Goal: Task Accomplishment & Management: Complete application form

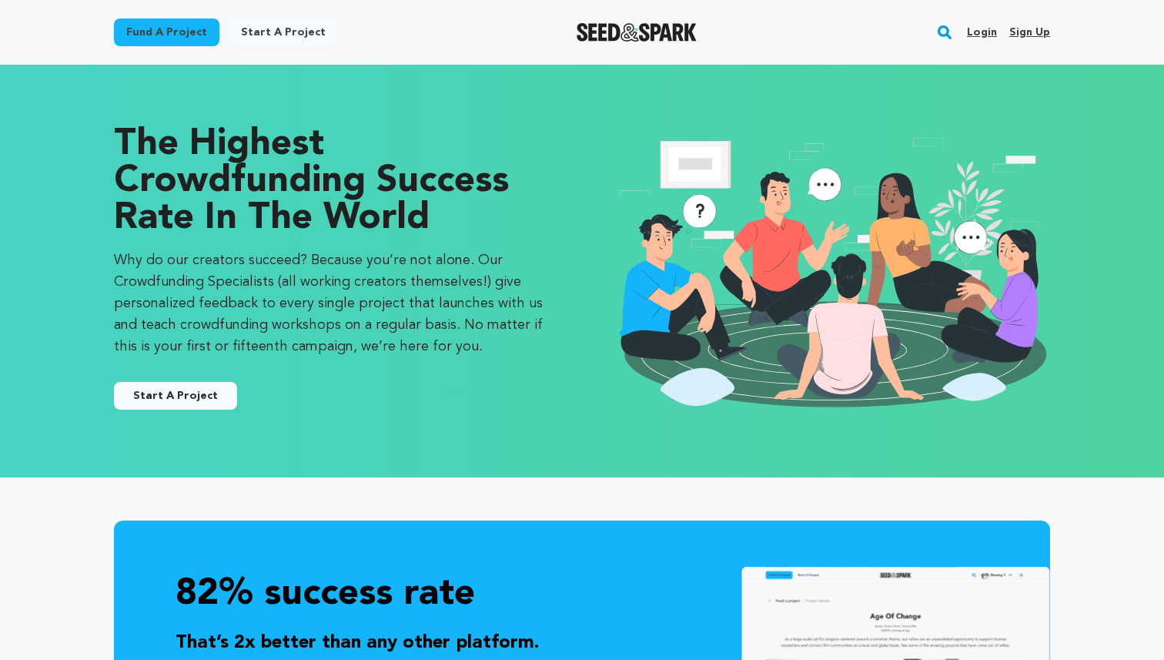
click at [1031, 23] on link "Sign up" at bounding box center [1029, 32] width 41 height 25
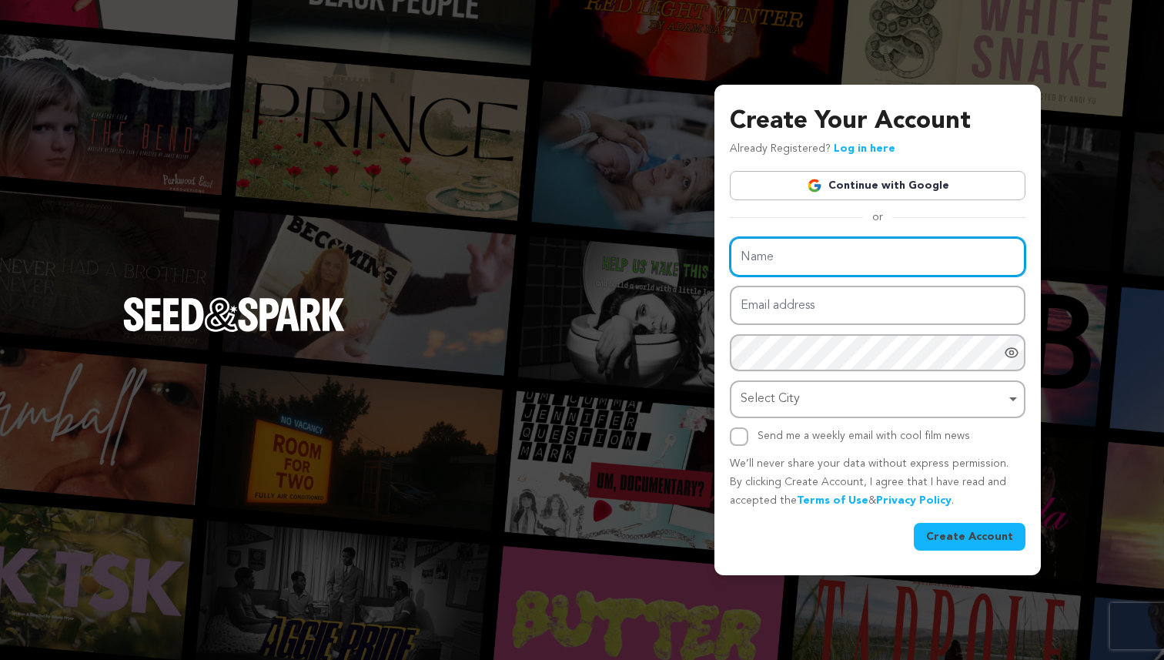
click at [887, 272] on input "Name" at bounding box center [878, 256] width 296 height 39
type input "[PERSON_NAME] [PERSON_NAME]"
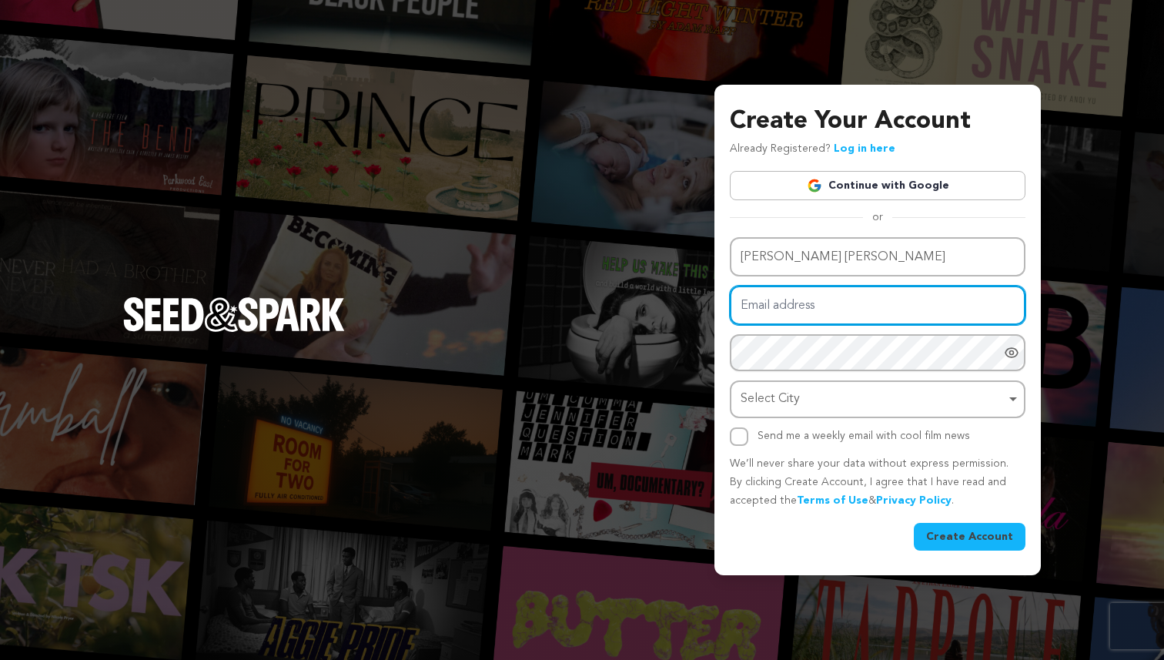
click at [887, 299] on input "Email address" at bounding box center [878, 305] width 296 height 39
type input "[EMAIL_ADDRESS][DOMAIN_NAME]"
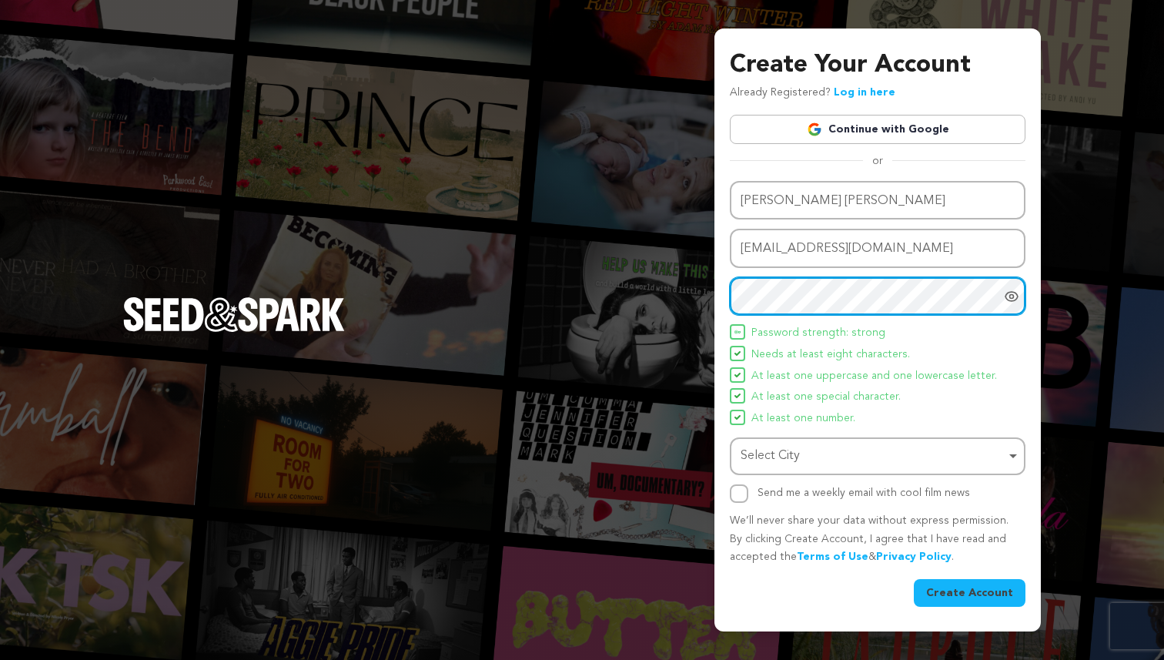
click at [817, 462] on div "Select City Remove item" at bounding box center [872, 456] width 265 height 22
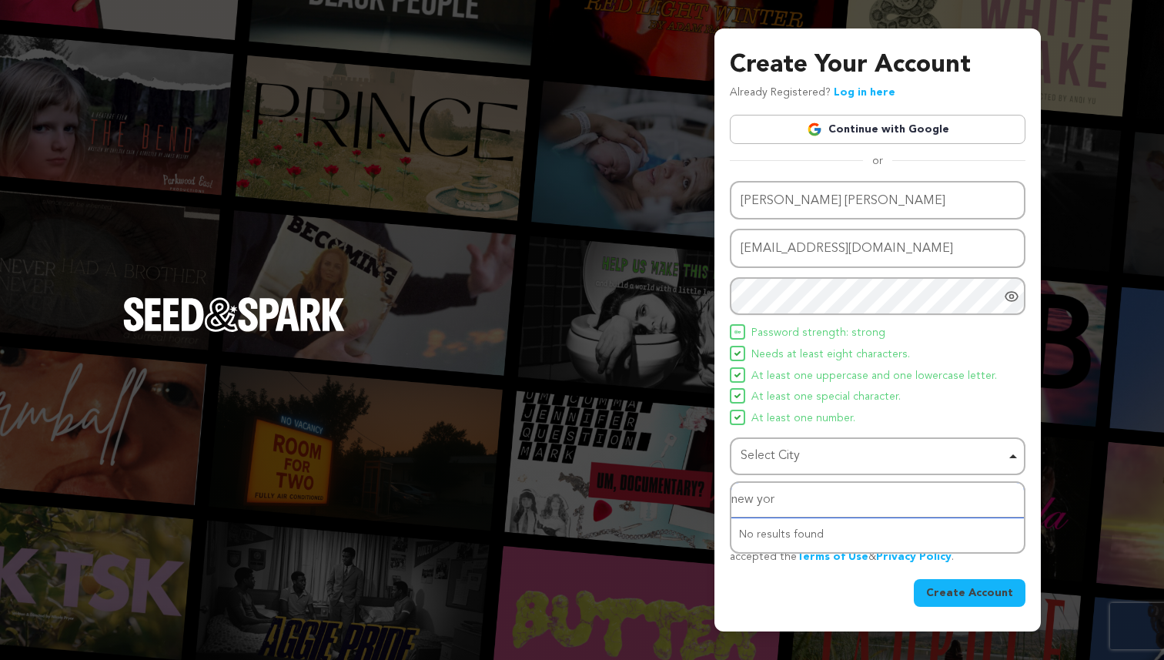
type input "[US_STATE]"
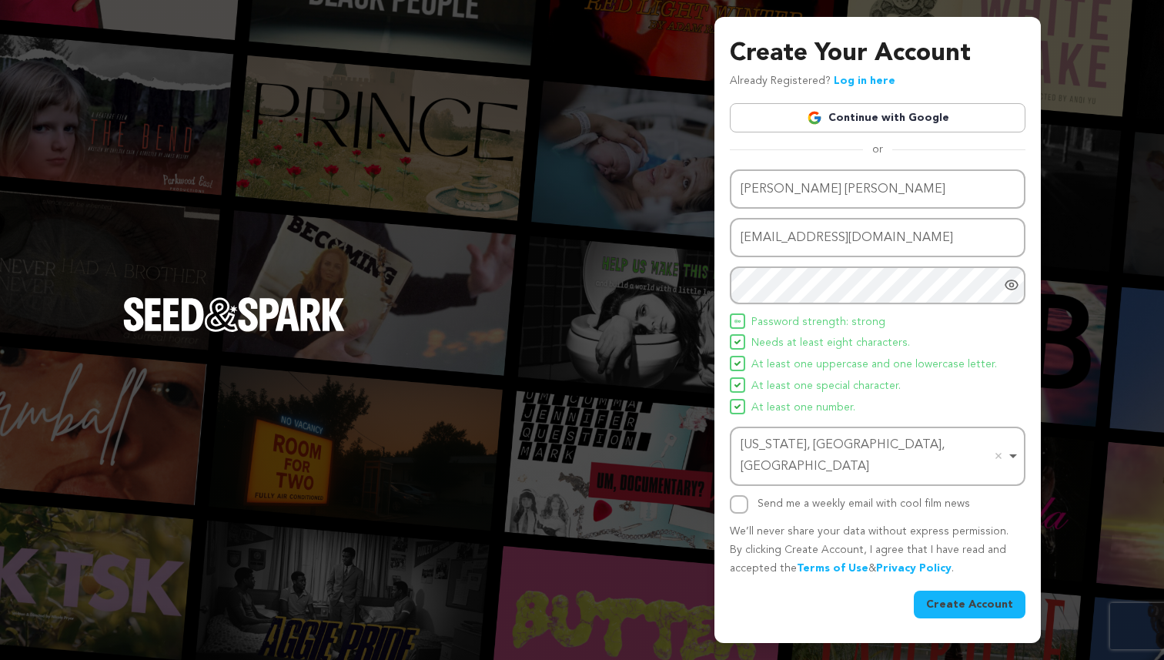
click at [1021, 297] on div at bounding box center [1015, 285] width 22 height 38
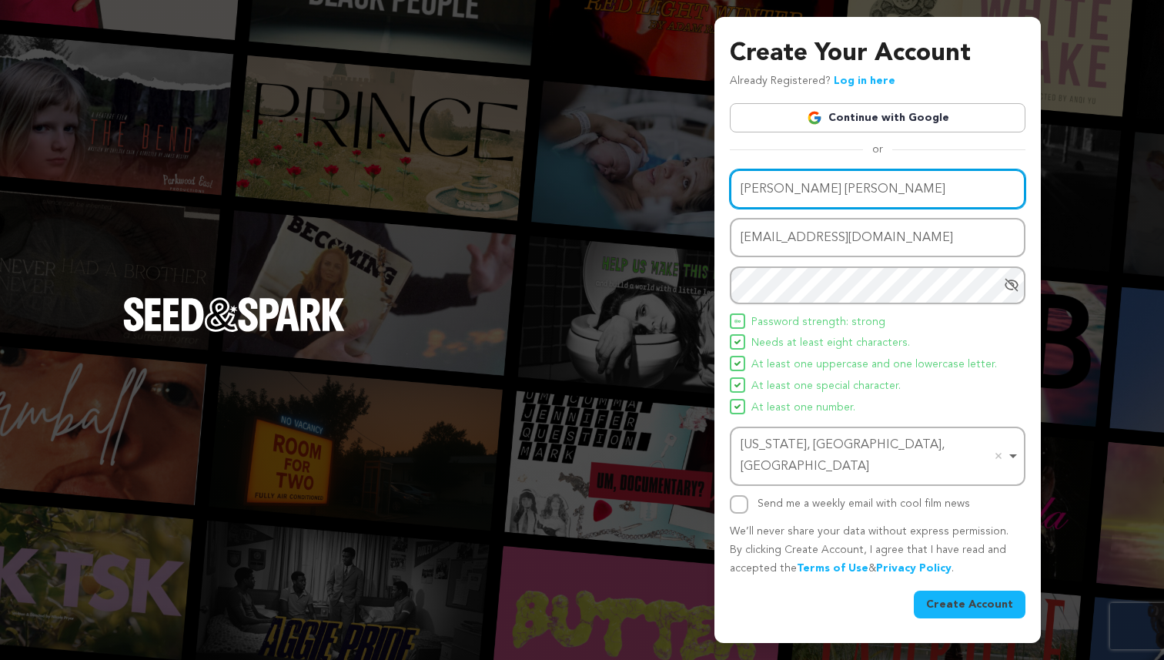
click at [822, 200] on input "[PERSON_NAME] [PERSON_NAME]" at bounding box center [878, 188] width 296 height 39
type input "[PERSON_NAME]"
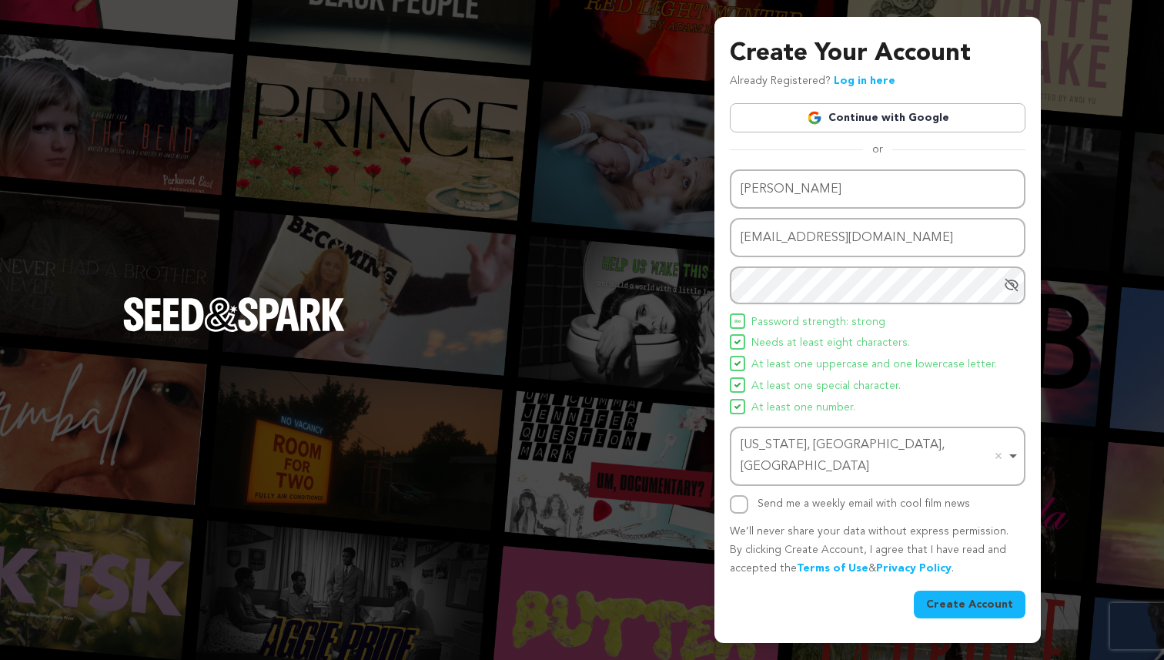
click at [1004, 590] on button "Create Account" at bounding box center [970, 604] width 112 height 28
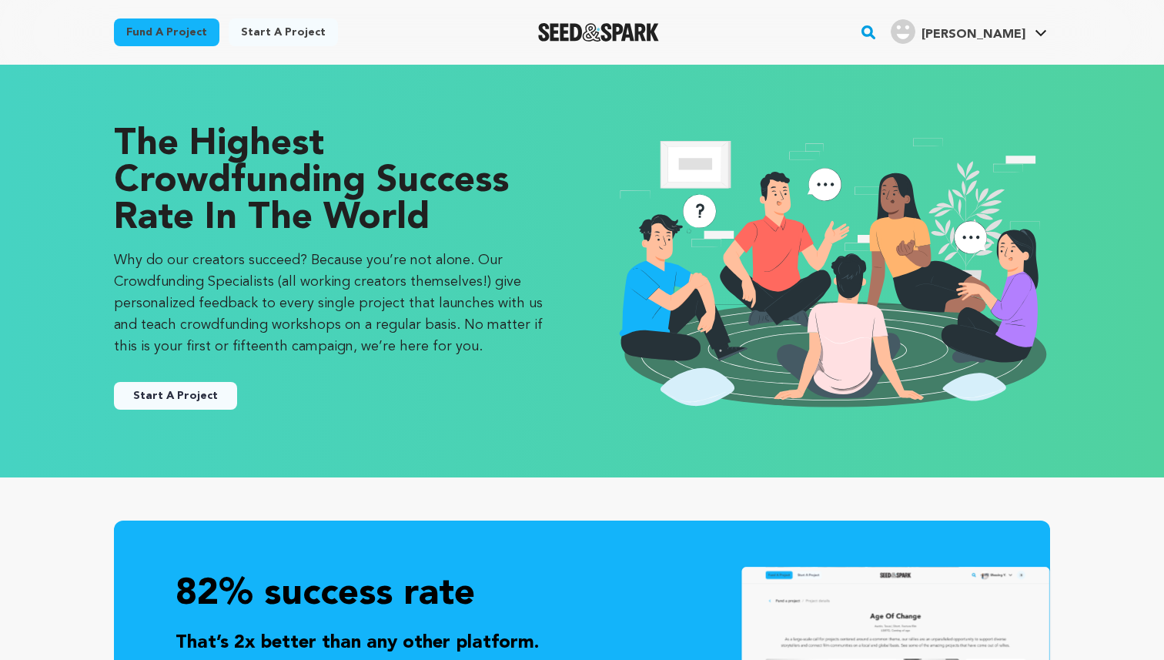
click at [212, 392] on button "Start A Project" at bounding box center [175, 396] width 123 height 28
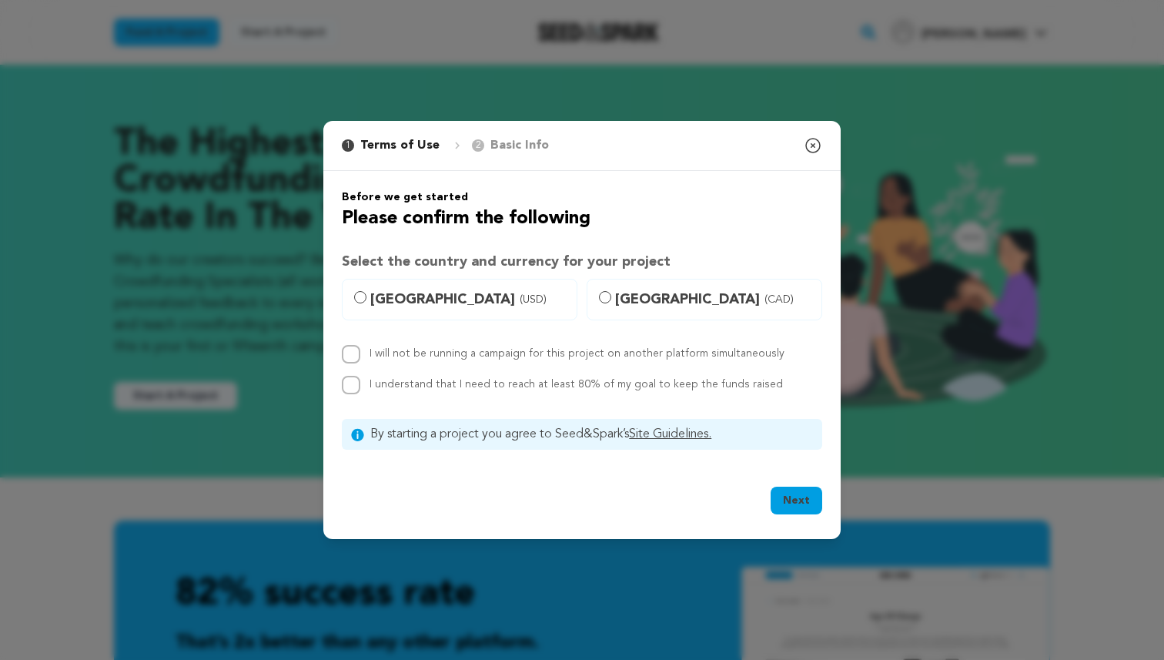
click at [473, 312] on label "United States (USD)" at bounding box center [460, 300] width 236 height 42
click at [366, 303] on input "United States (USD)" at bounding box center [360, 297] width 12 height 12
radio input "true"
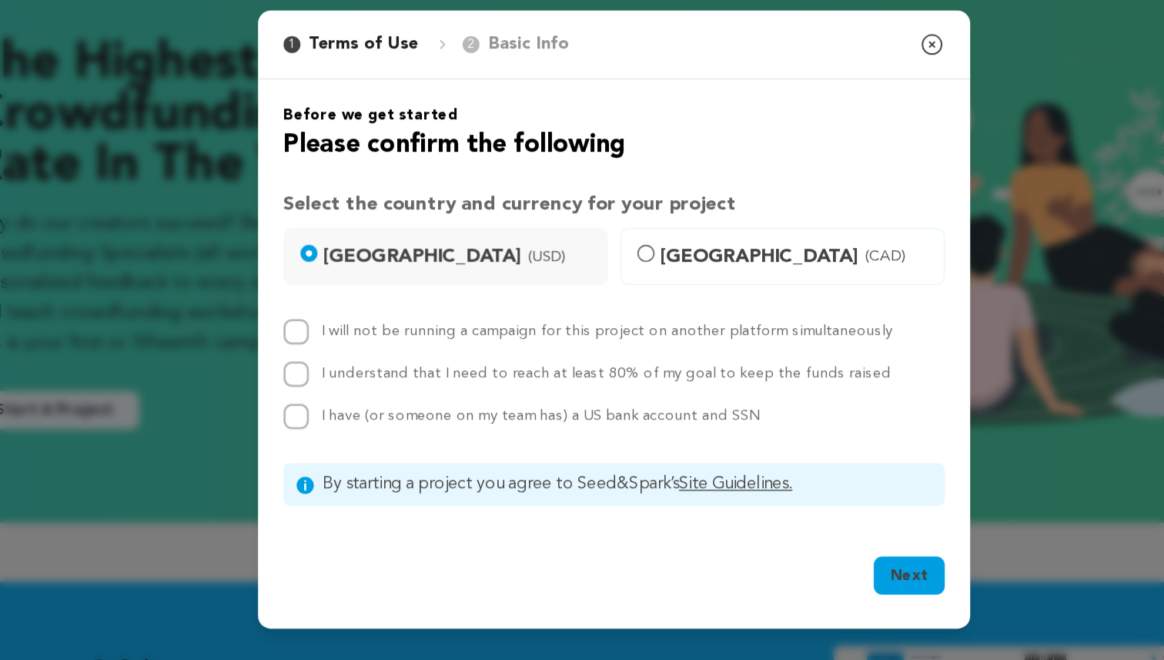
click at [453, 350] on div "I will not be running a campaign for this project on another platform simultane…" at bounding box center [582, 369] width 480 height 80
click at [349, 338] on input "I will not be running a campaign for this project on another platform simultane…" at bounding box center [351, 338] width 18 height 18
checkbox input "true"
click at [349, 371] on input "I understand that I need to reach at least 80% of my goal to keep the funds rai…" at bounding box center [351, 369] width 18 height 18
checkbox input "true"
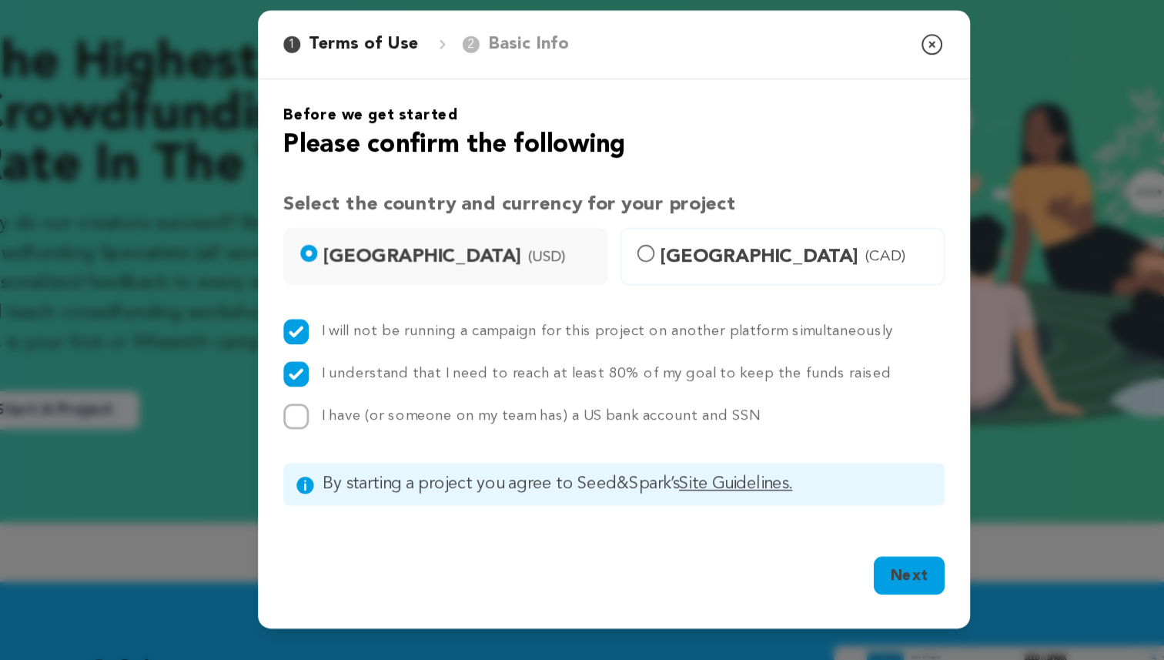
click at [353, 389] on div "I will not be running a campaign for this project on another platform simultane…" at bounding box center [582, 369] width 480 height 80
click at [356, 403] on input "I have (or someone on my team has) a US bank account and SSN" at bounding box center [351, 400] width 18 height 18
checkbox input "true"
click at [797, 520] on button "Next" at bounding box center [796, 516] width 52 height 28
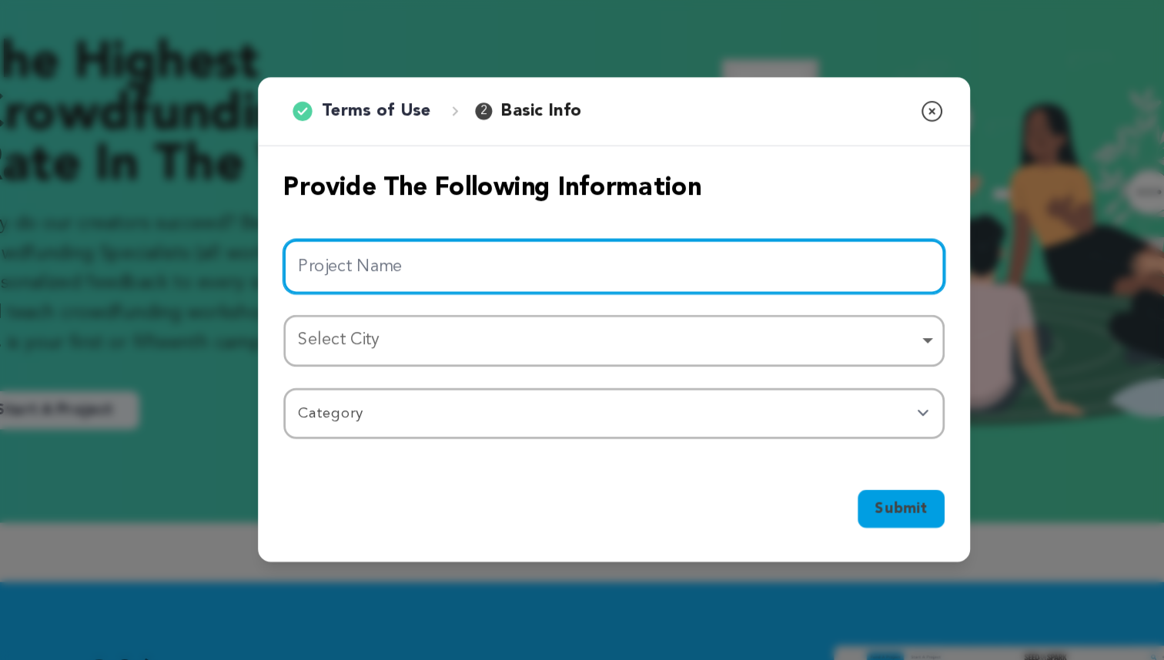
click at [393, 272] on input "Project Name" at bounding box center [582, 291] width 480 height 39
click at [379, 336] on div "Select City Remove item" at bounding box center [577, 345] width 449 height 22
type input "Off-Book"
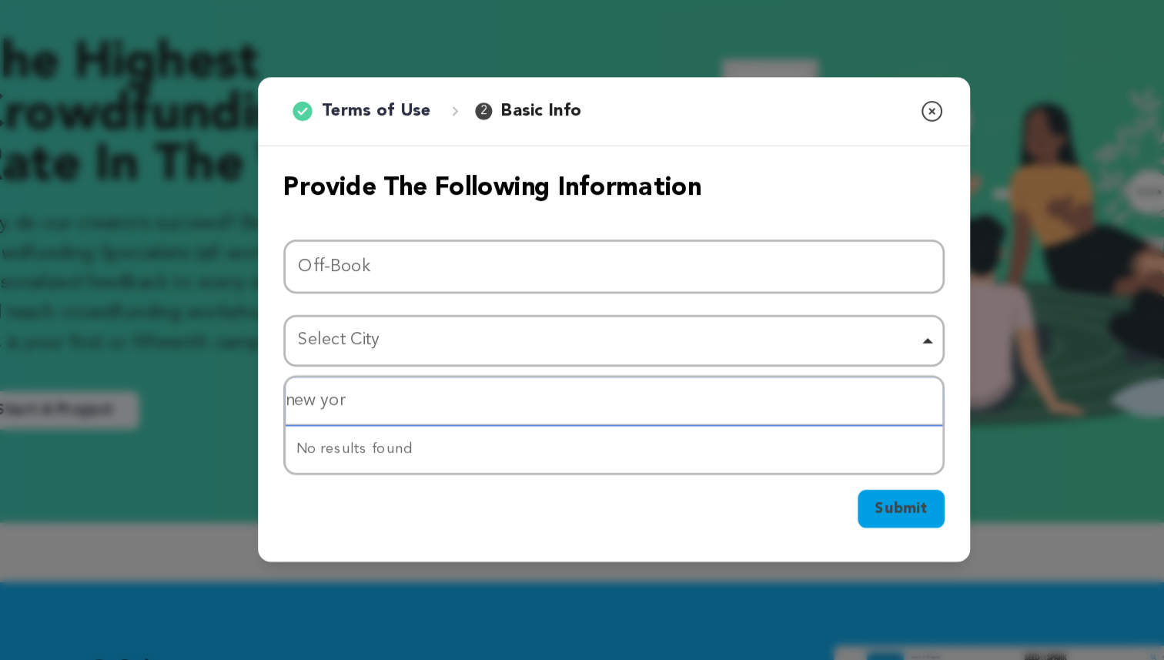
type input "[US_STATE]"
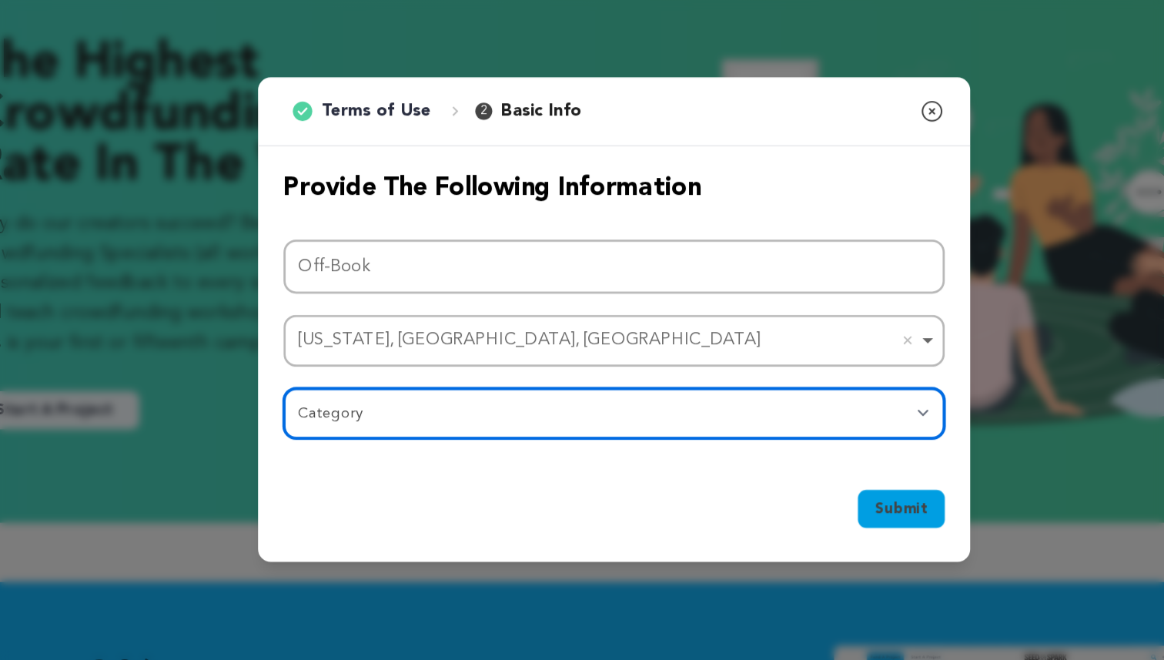
click at [398, 403] on select "Category Film Feature Film Short Series Film Festival Company Music Video VR Ex…" at bounding box center [582, 397] width 480 height 37
select select "1293"
click at [342, 379] on select "Category Film Feature Film Short Series Film Festival Company Music Video VR Ex…" at bounding box center [582, 397] width 480 height 37
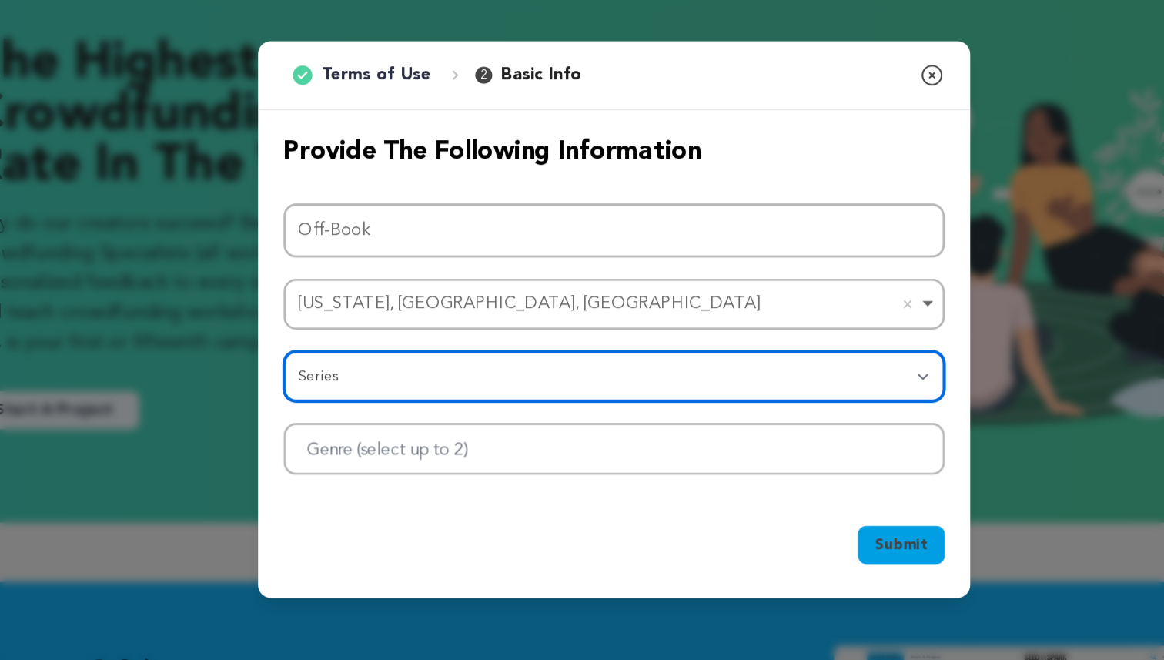
click at [687, 439] on div at bounding box center [582, 424] width 480 height 38
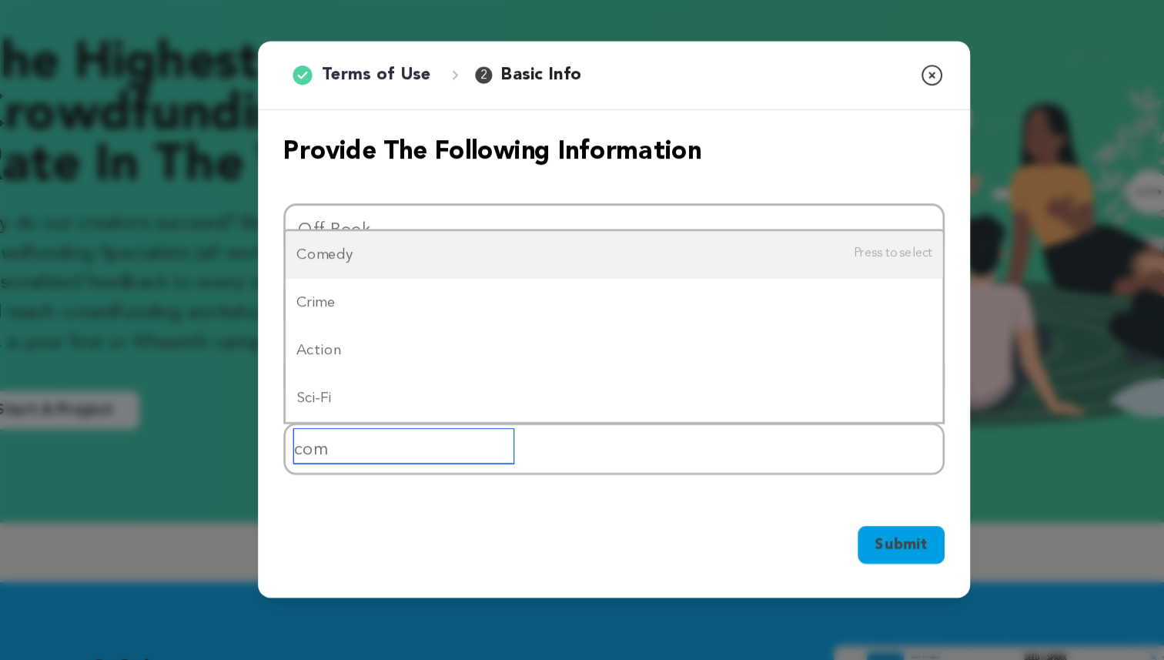
type input "come"
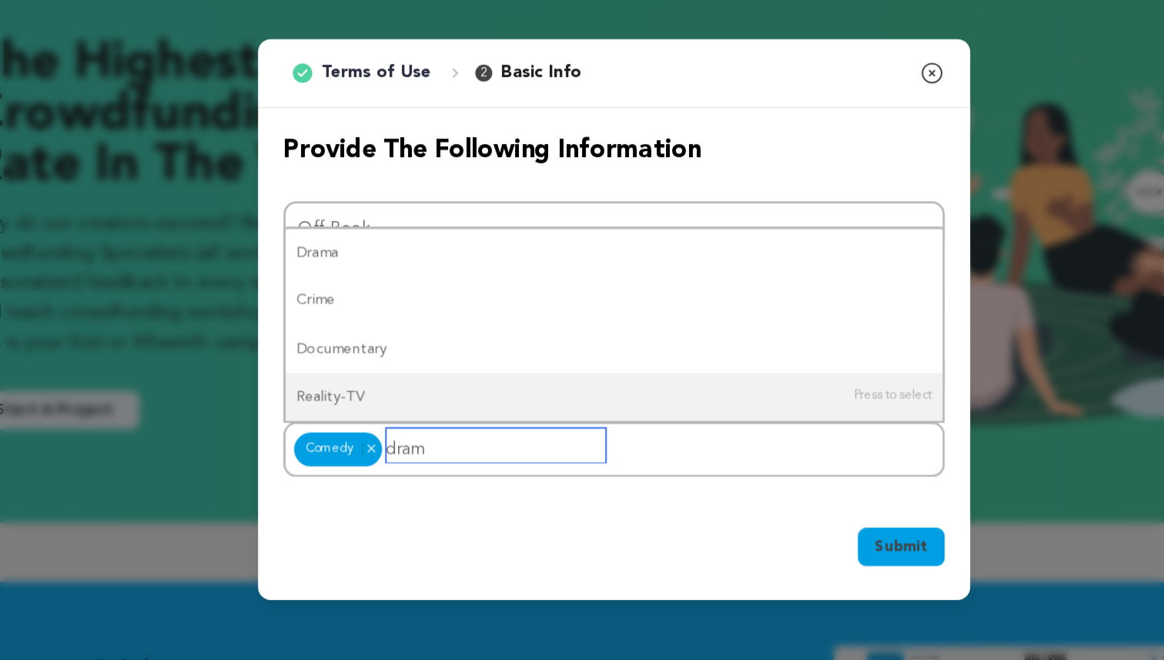
type input "drama"
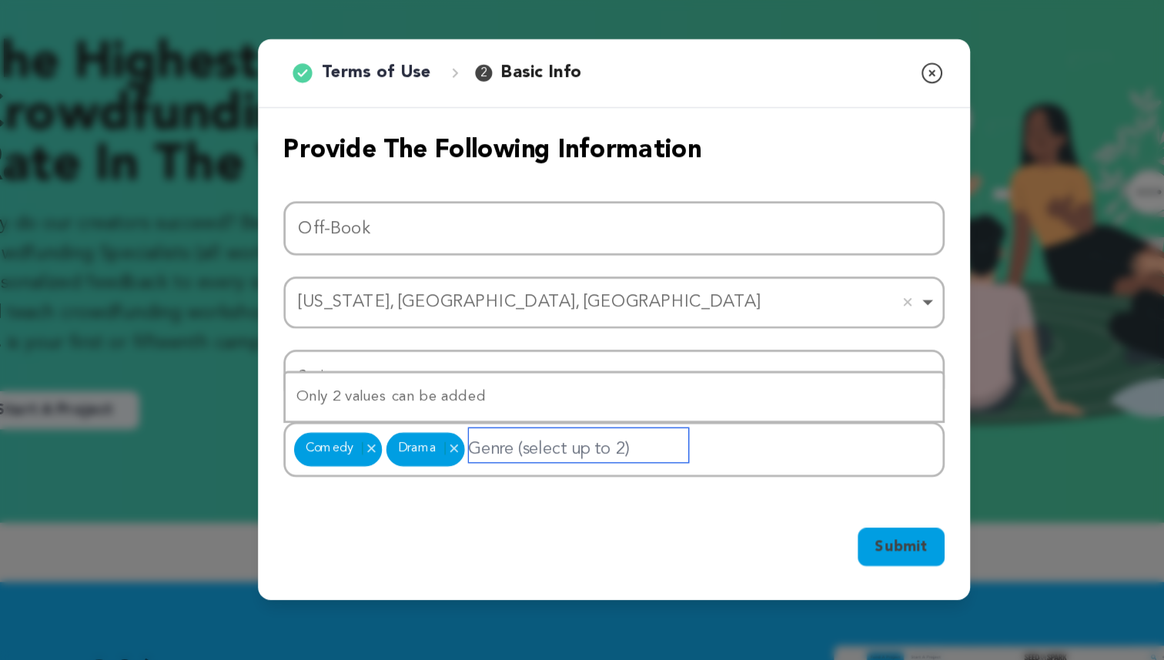
type input "d"
click at [533, 416] on input "family" at bounding box center [555, 421] width 159 height 25
type input "f"
click at [770, 501] on button "Submit" at bounding box center [790, 495] width 63 height 28
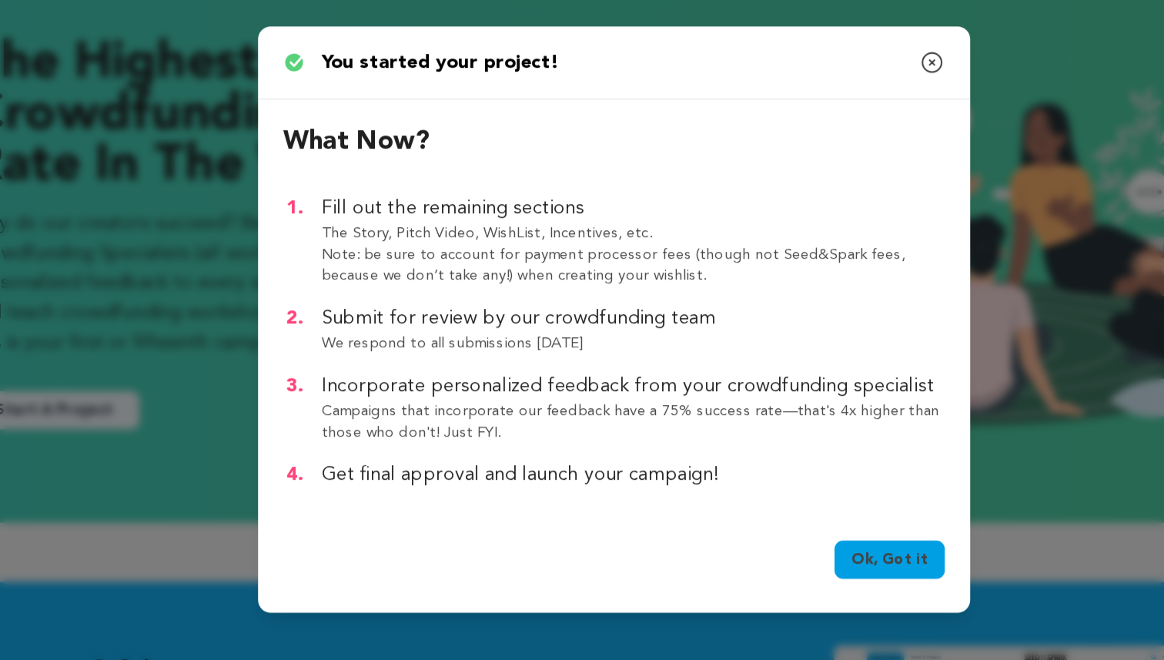
click at [770, 501] on link "Ok, Got it" at bounding box center [782, 504] width 80 height 28
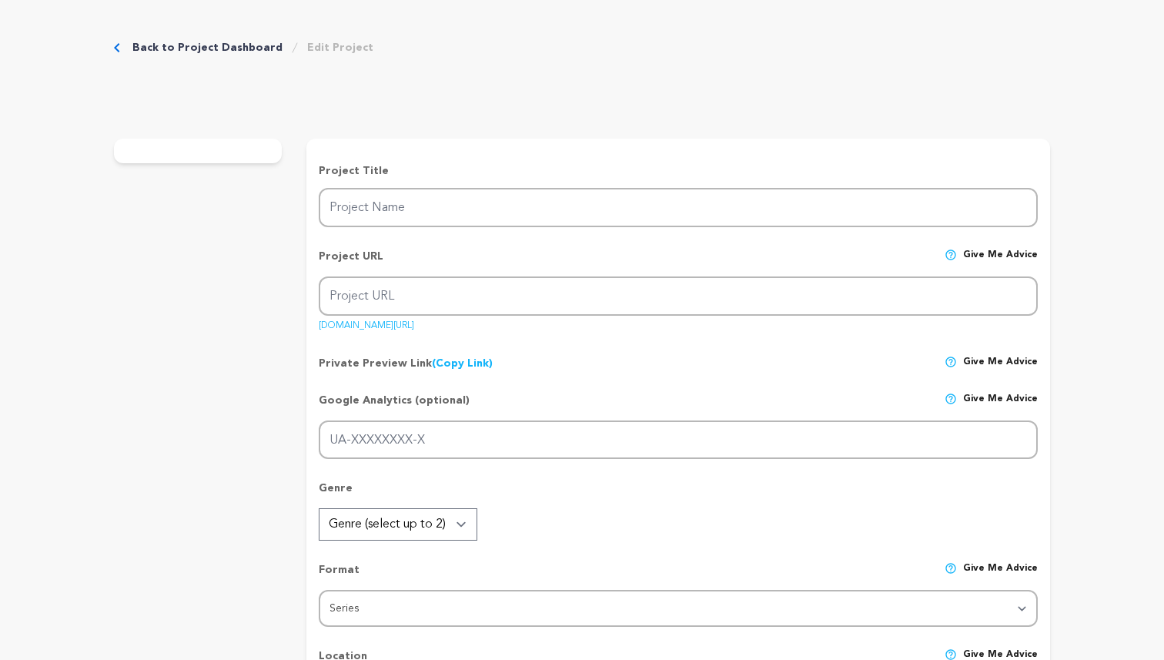
type input "Off-Book"
type input "off-book"
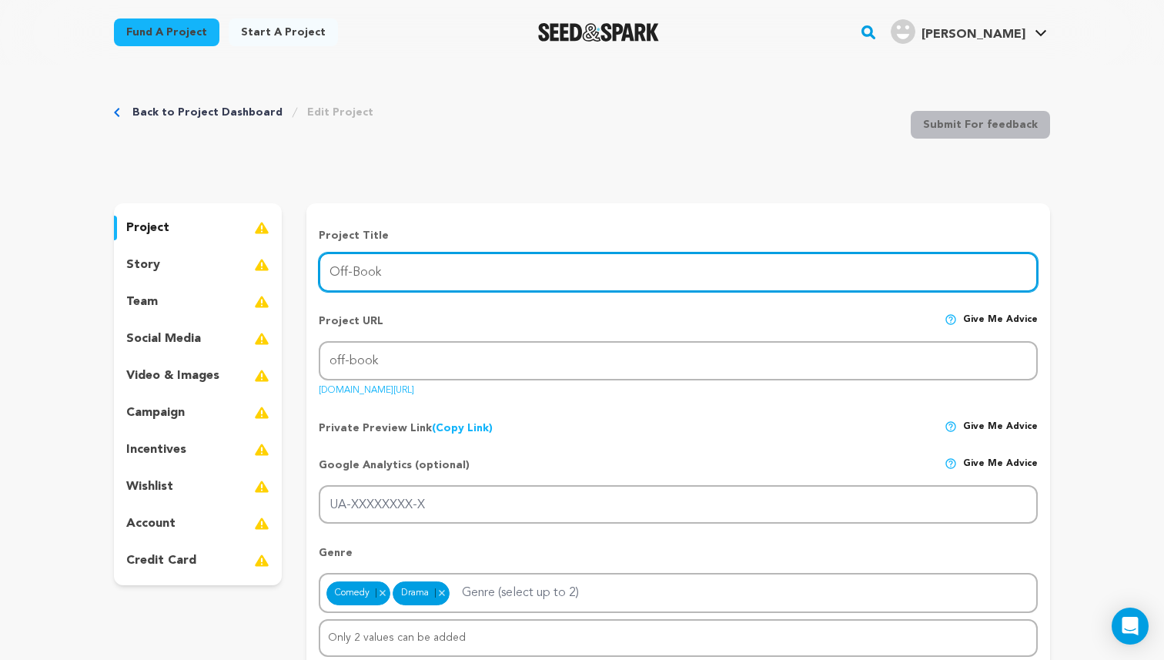
click at [367, 279] on input "Off-Book" at bounding box center [678, 271] width 719 height 39
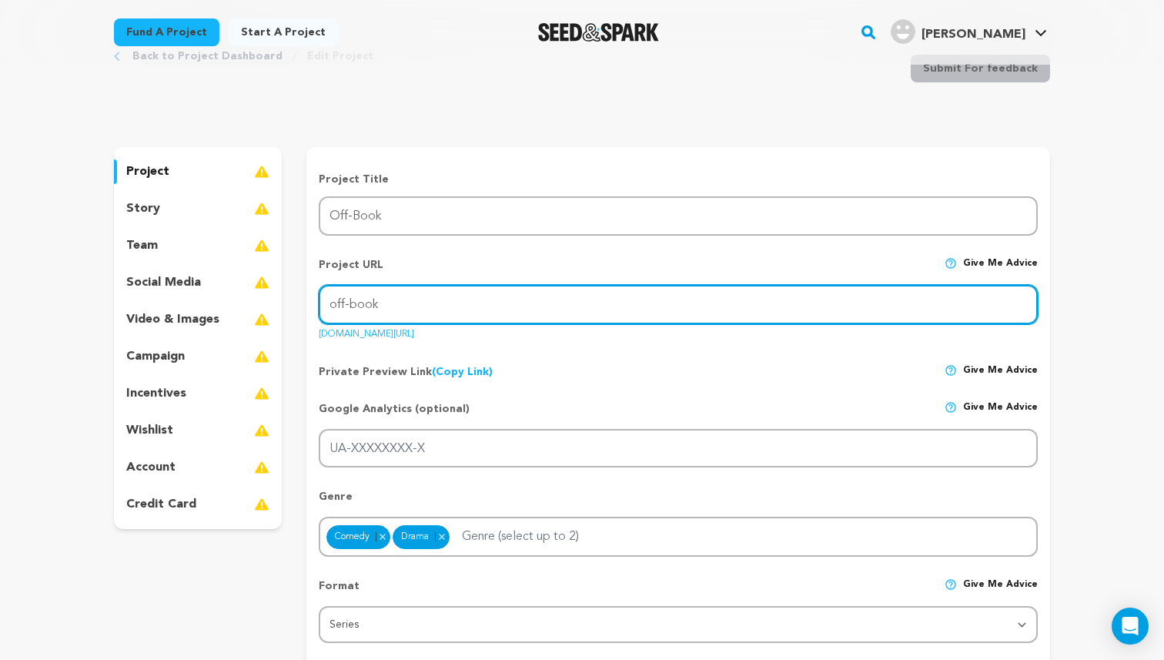
click at [388, 299] on input "off-book" at bounding box center [678, 304] width 719 height 39
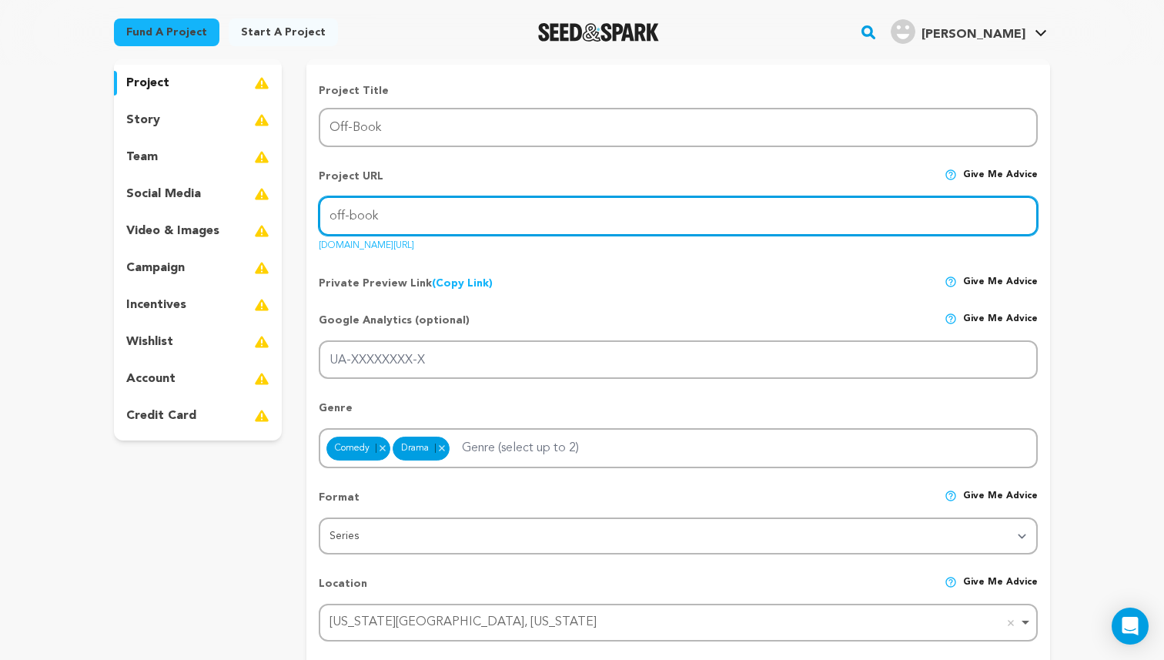
scroll to position [146, 0]
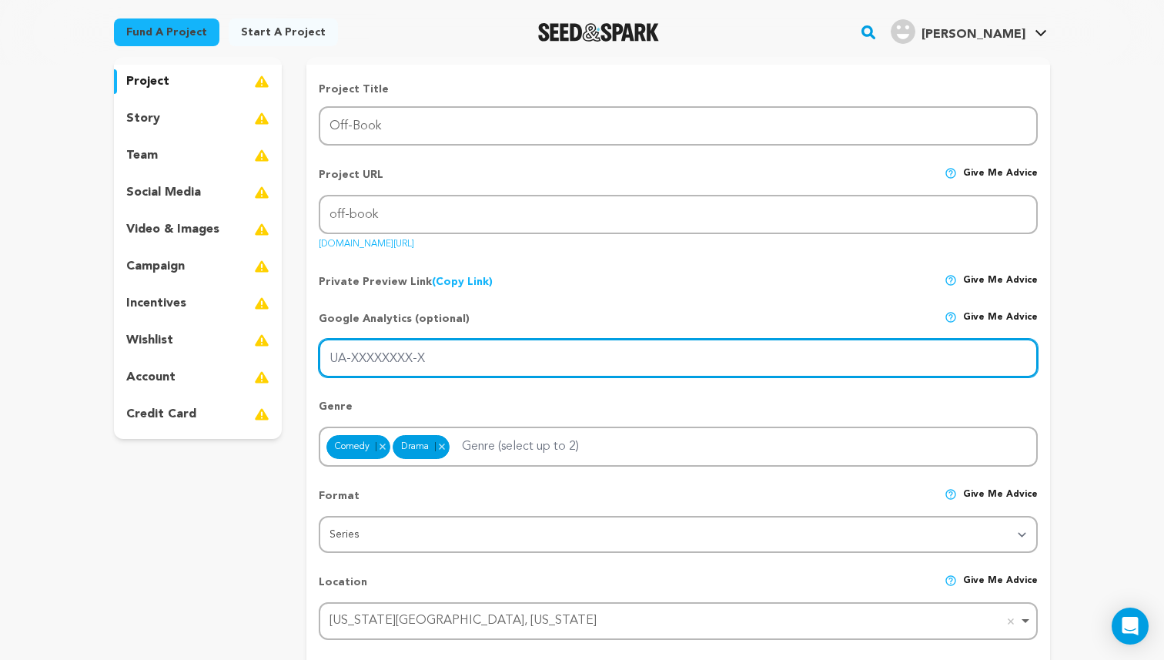
click at [461, 356] on input "UA-XXXXXXXX-X" at bounding box center [678, 358] width 719 height 39
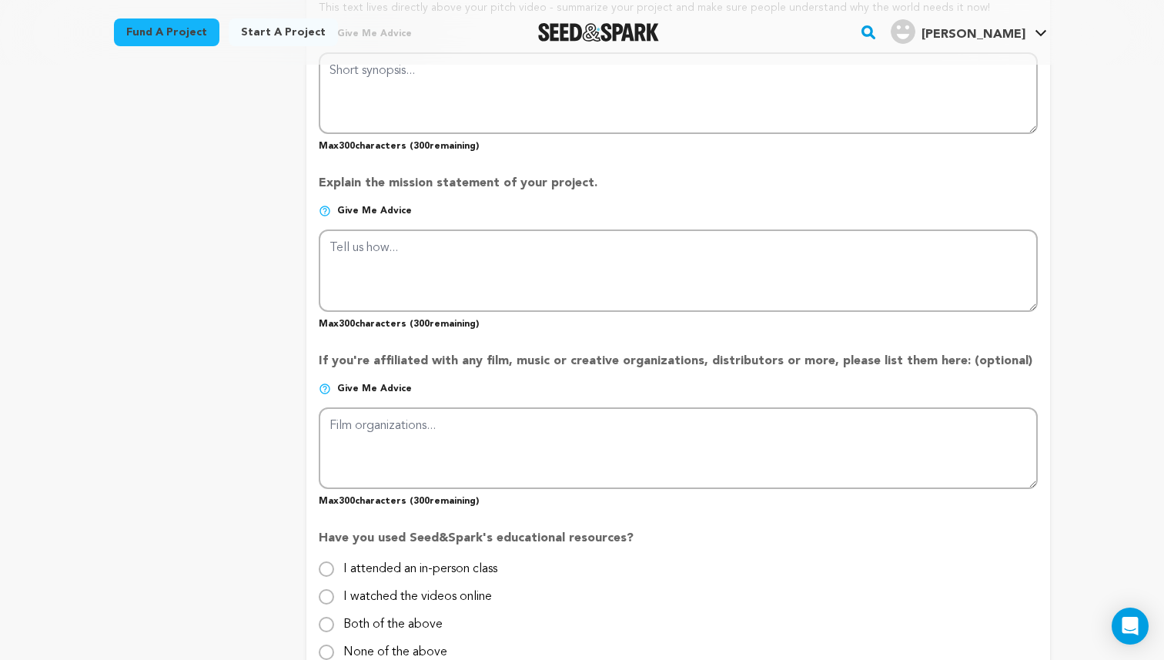
scroll to position [965, 0]
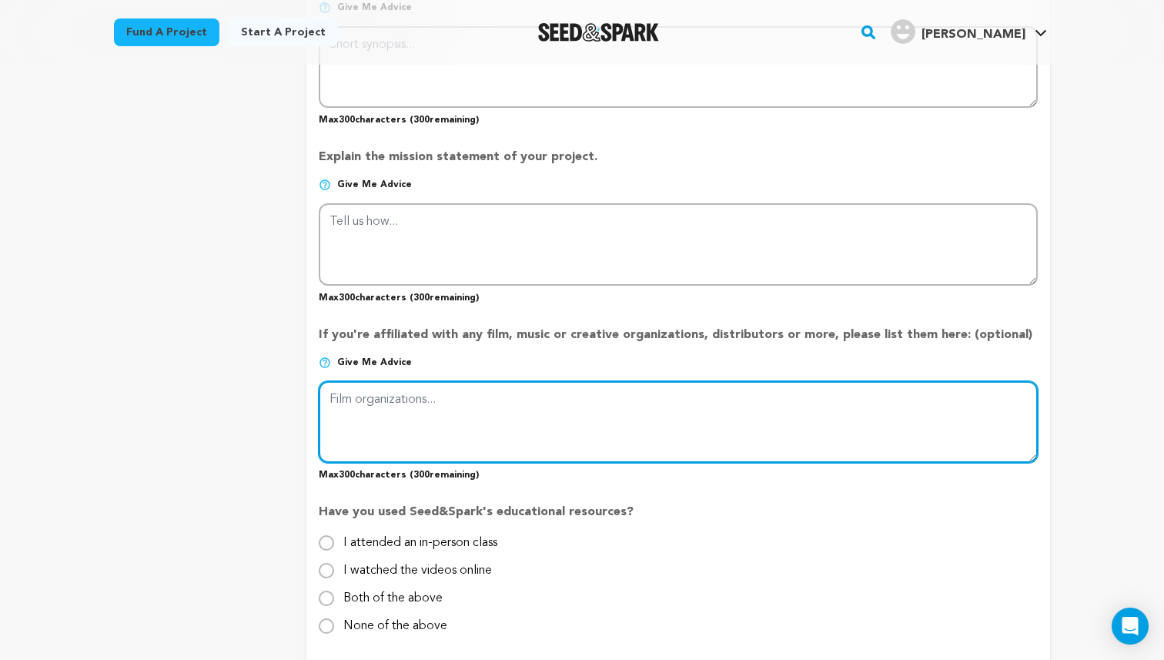
click at [430, 426] on textarea at bounding box center [678, 422] width 719 height 82
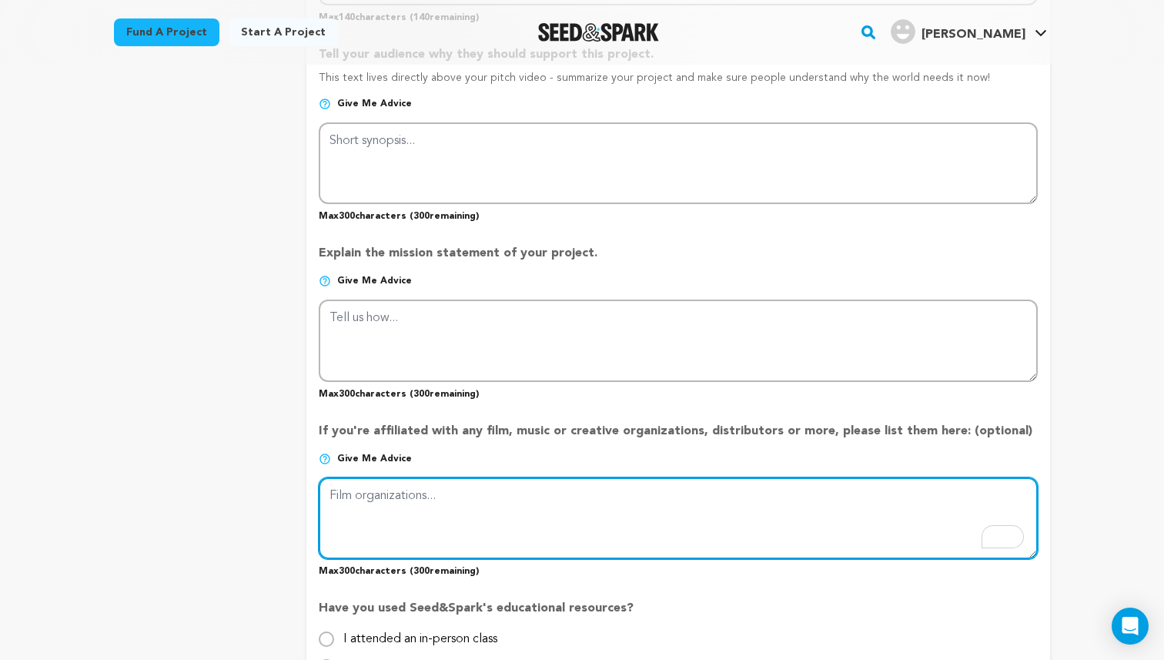
scroll to position [812, 0]
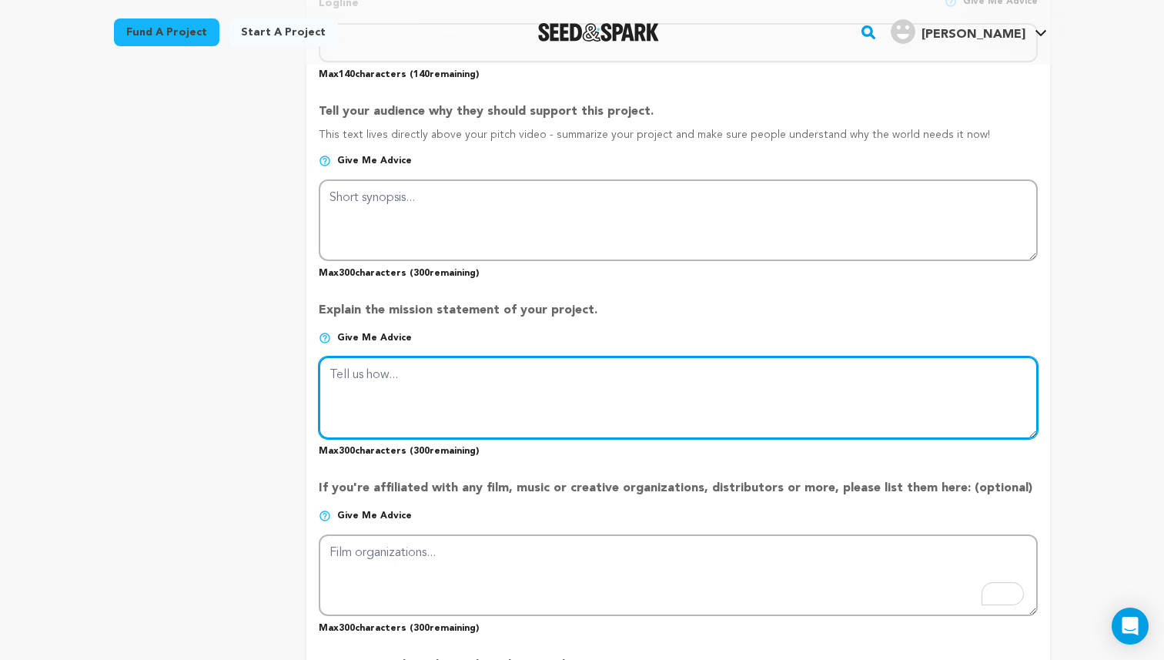
click at [416, 395] on textarea at bounding box center [678, 397] width 719 height 82
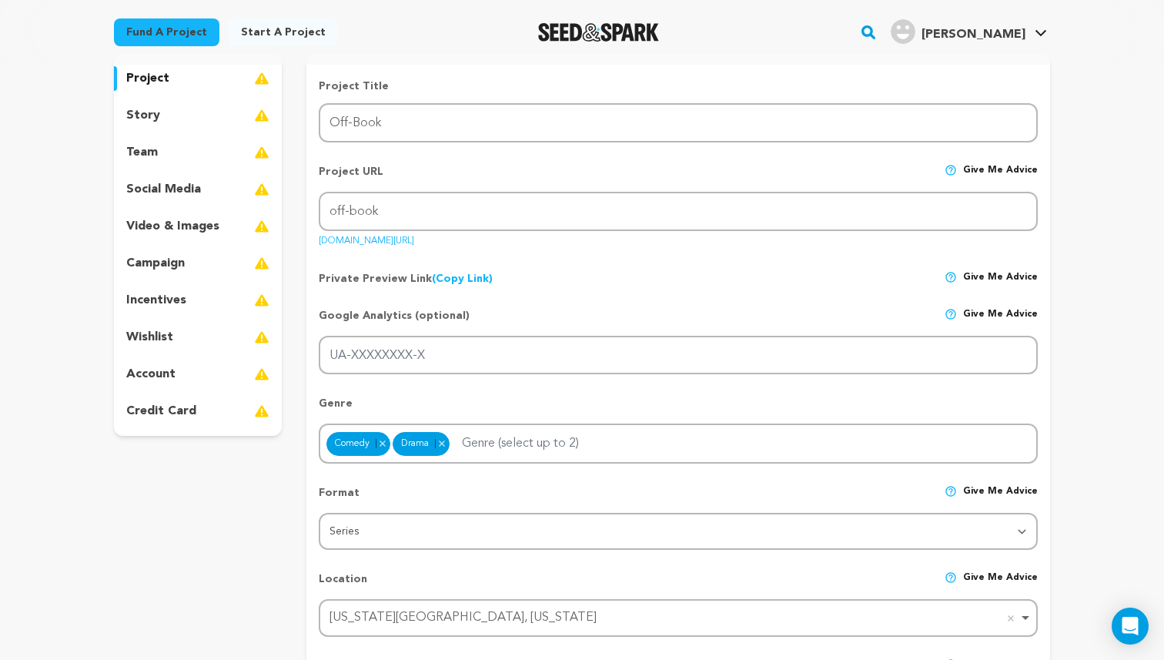
scroll to position [0, 0]
